Goal: Task Accomplishment & Management: Complete application form

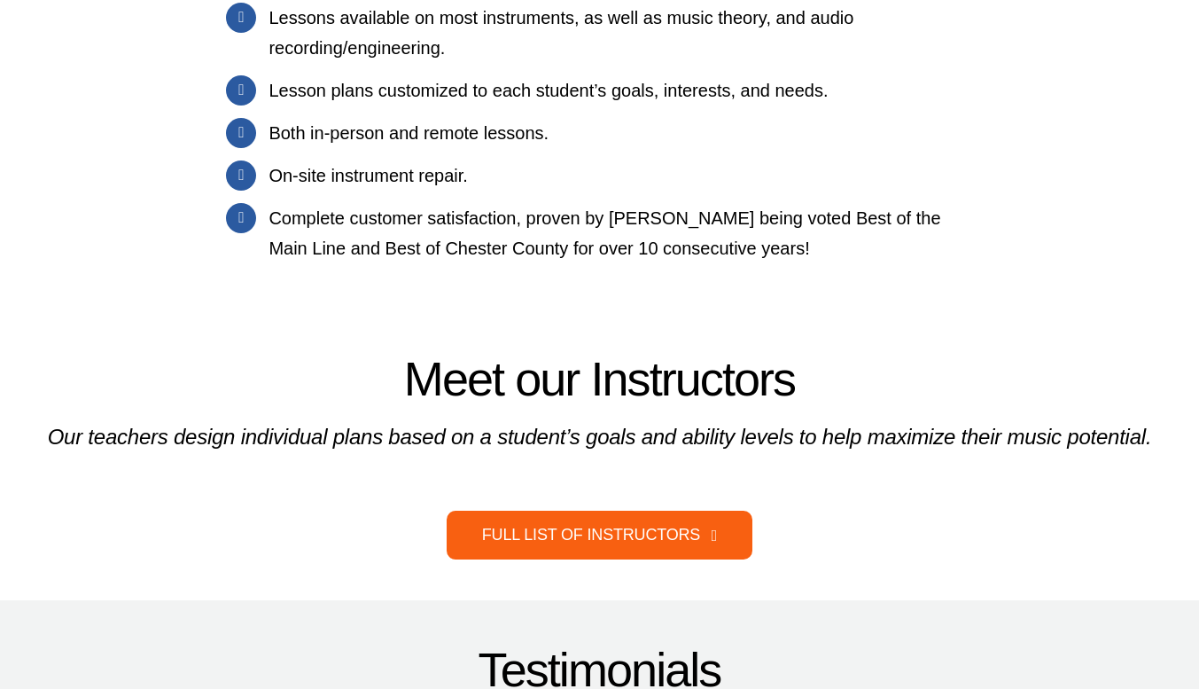
scroll to position [1434, 0]
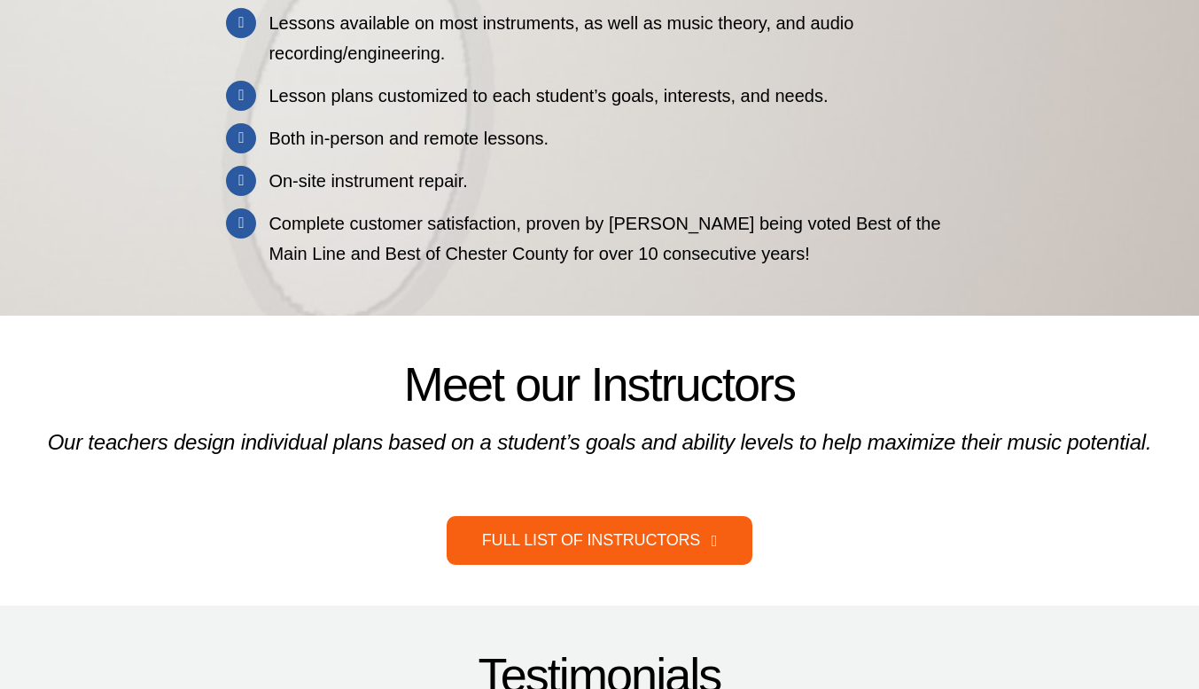
click at [719, 564] on link "Full List of Instructors" at bounding box center [600, 540] width 306 height 49
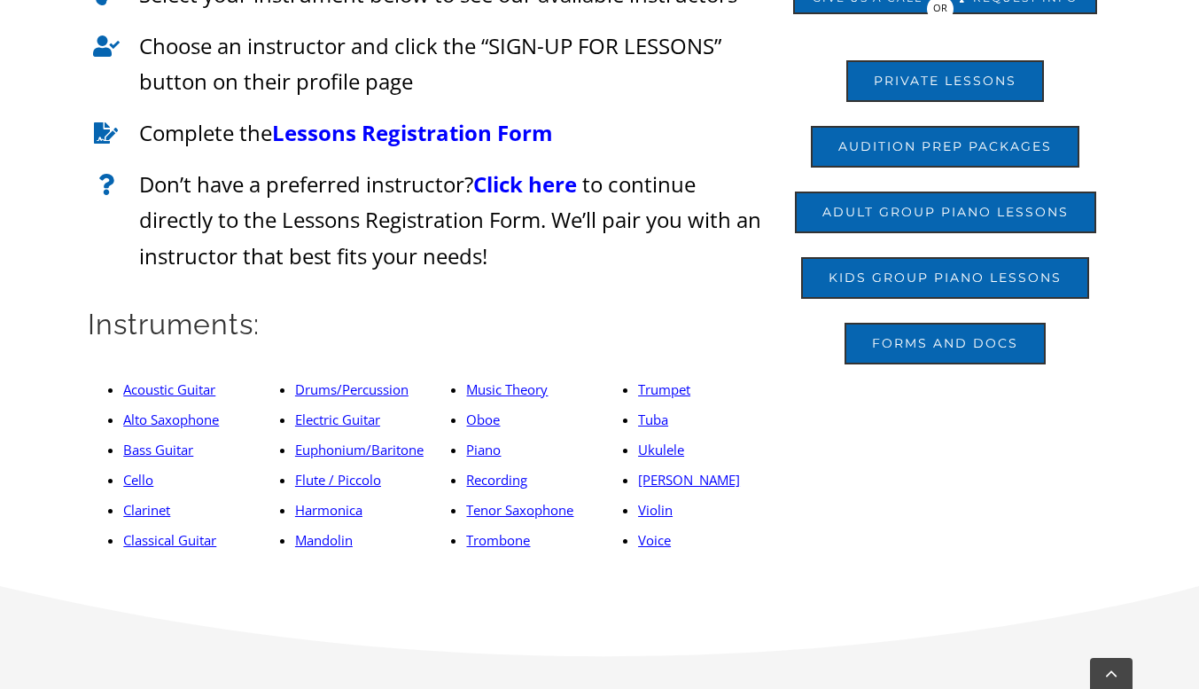
scroll to position [669, 0]
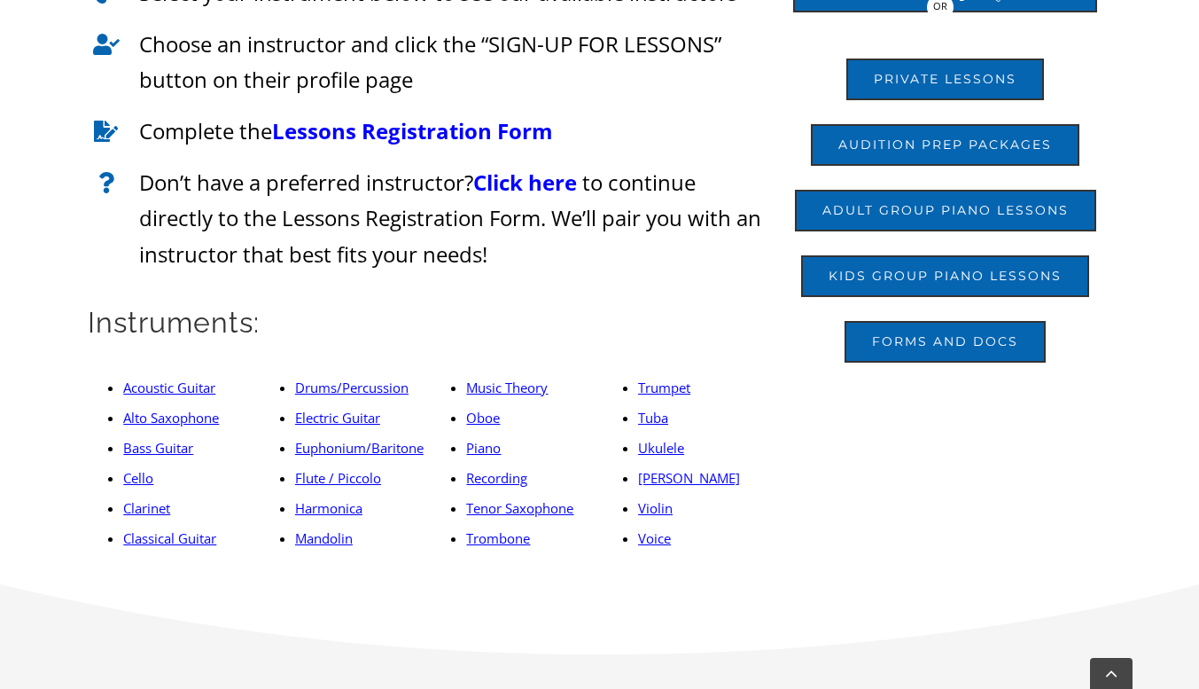
click at [350, 417] on link "Electric Guitar" at bounding box center [337, 418] width 85 height 18
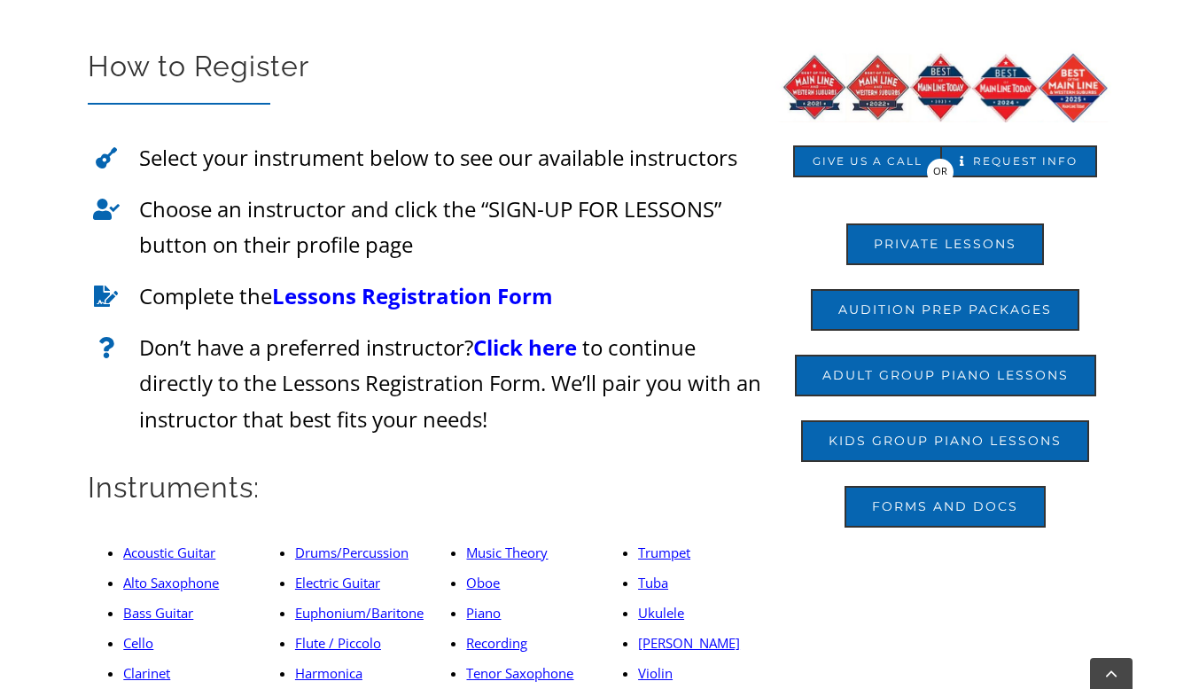
scroll to position [504, 0]
click at [448, 295] on link "Lessons Registration Form" at bounding box center [412, 295] width 281 height 29
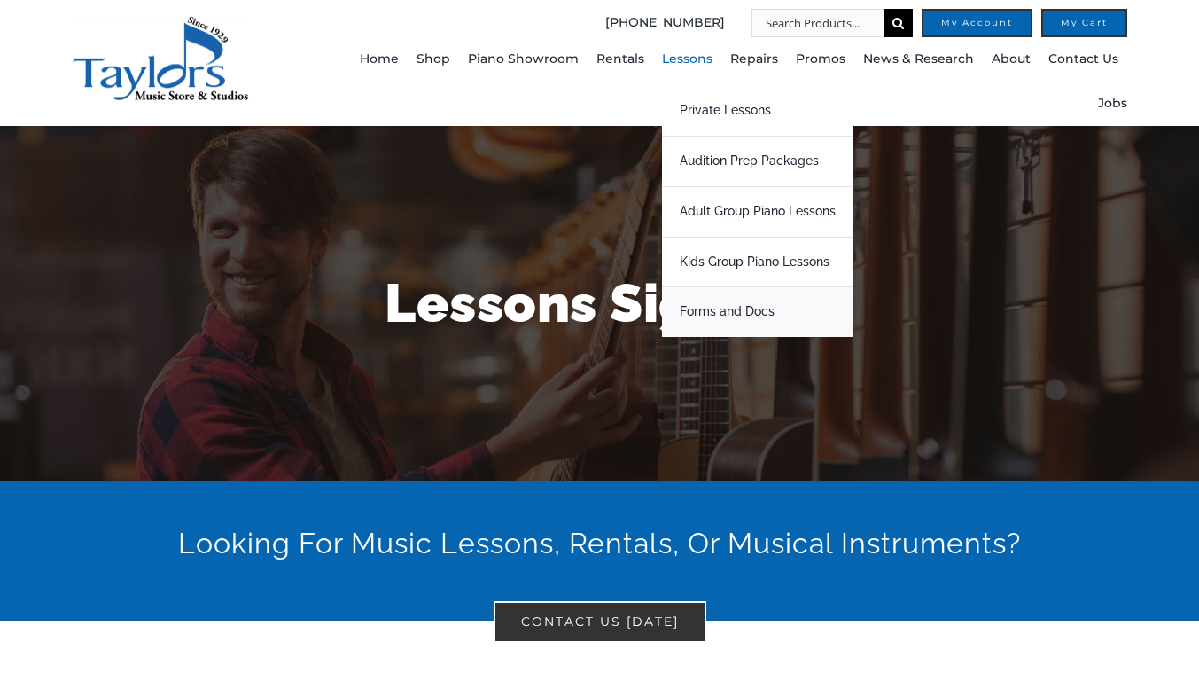
click at [737, 308] on span "Forms and Docs" at bounding box center [727, 312] width 95 height 28
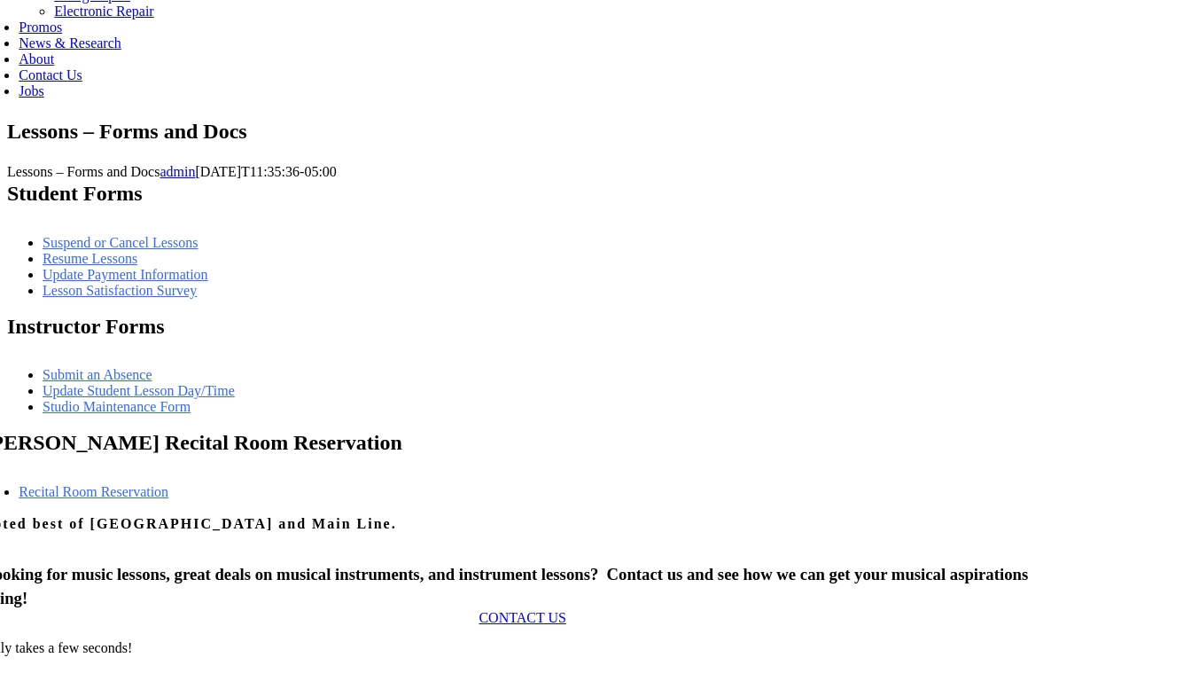
scroll to position [1460, 0]
